Goal: Check status

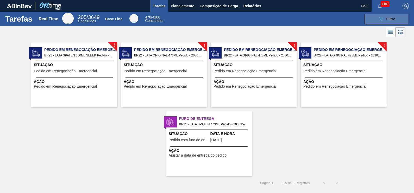
click at [397, 17] on button "089F7B8B-B2A5-4AFE-B5C0-19BA573D28AC Filtro" at bounding box center [387, 19] width 44 height 10
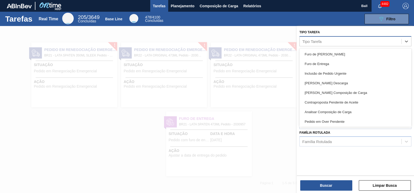
click at [345, 42] on div "Tipo Tarefa" at bounding box center [351, 42] width 102 height 8
click at [346, 40] on div "Tipo Tarefa" at bounding box center [351, 42] width 102 height 8
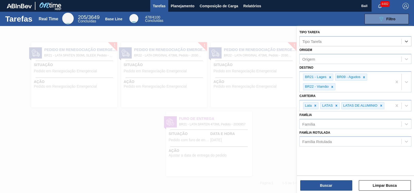
click at [314, 25] on div "Tarefas Real Time 205 / 3649 Concluídas Base Line 478 / 4100 Concluídas 089F7B8…" at bounding box center [207, 19] width 414 height 14
click at [173, 9] on button "Planejamento" at bounding box center [182, 6] width 29 height 12
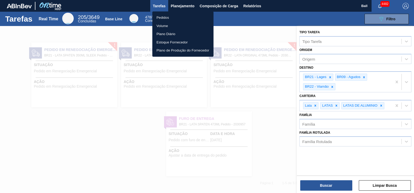
click at [261, 15] on div at bounding box center [207, 96] width 414 height 193
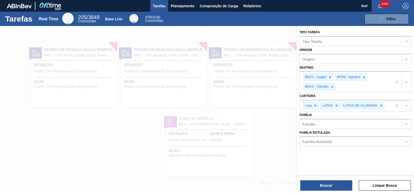
click at [237, 147] on div at bounding box center [207, 122] width 414 height 193
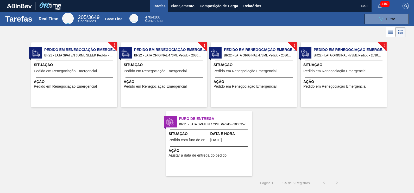
click at [392, 29] on icon at bounding box center [391, 32] width 6 height 6
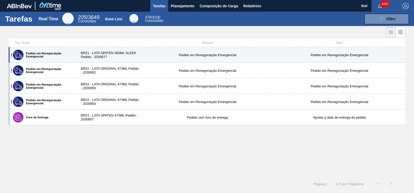
click at [152, 52] on div "! Pedido em Renegociação Emergencial BR21 - LATA SPATEN 350ML SLEEK Pedido - 20…" at bounding box center [207, 55] width 397 height 16
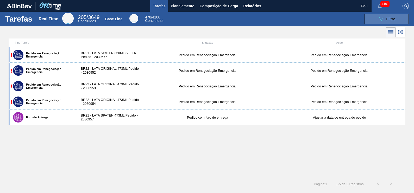
click at [405, 17] on button "089F7B8B-B2A5-4AFE-B5C0-19BA573D28AC Filtro" at bounding box center [387, 19] width 44 height 10
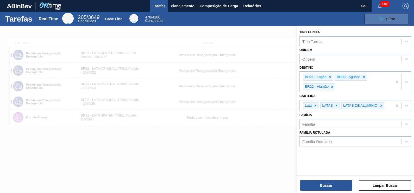
click at [405, 17] on button "089F7B8B-B2A5-4AFE-B5C0-19BA573D28AC Filtro" at bounding box center [387, 19] width 44 height 10
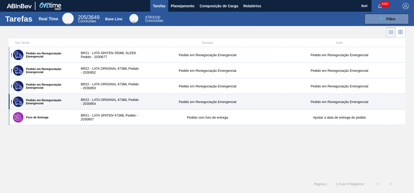
click at [262, 101] on div "Pedido em Renegociação Emergencial" at bounding box center [208, 102] width 132 height 4
